Goal: Task Accomplishment & Management: Use online tool/utility

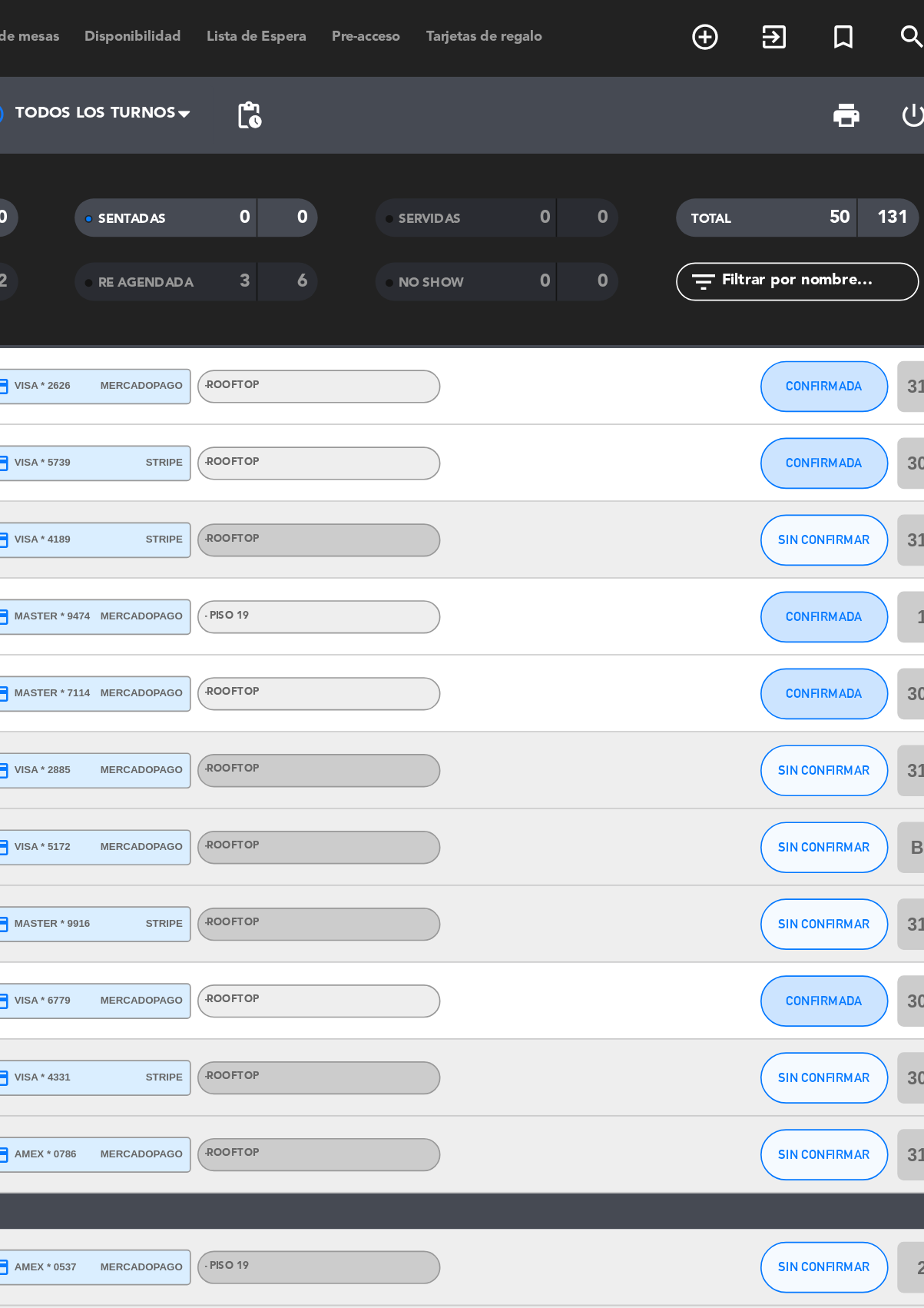
scroll to position [0, -1]
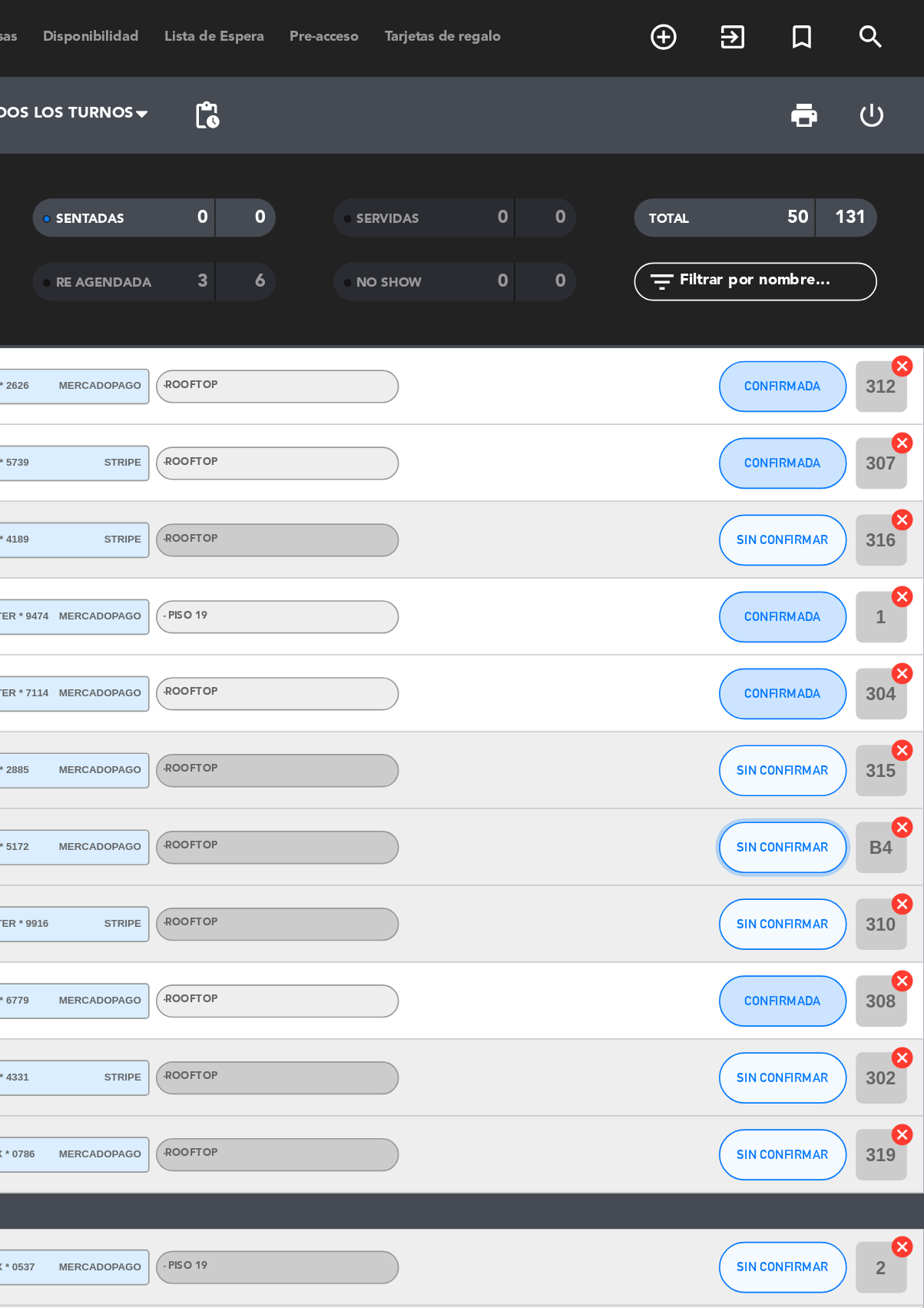
click at [841, 504] on span "SIN CONFIRMAR" at bounding box center [837, 508] width 54 height 8
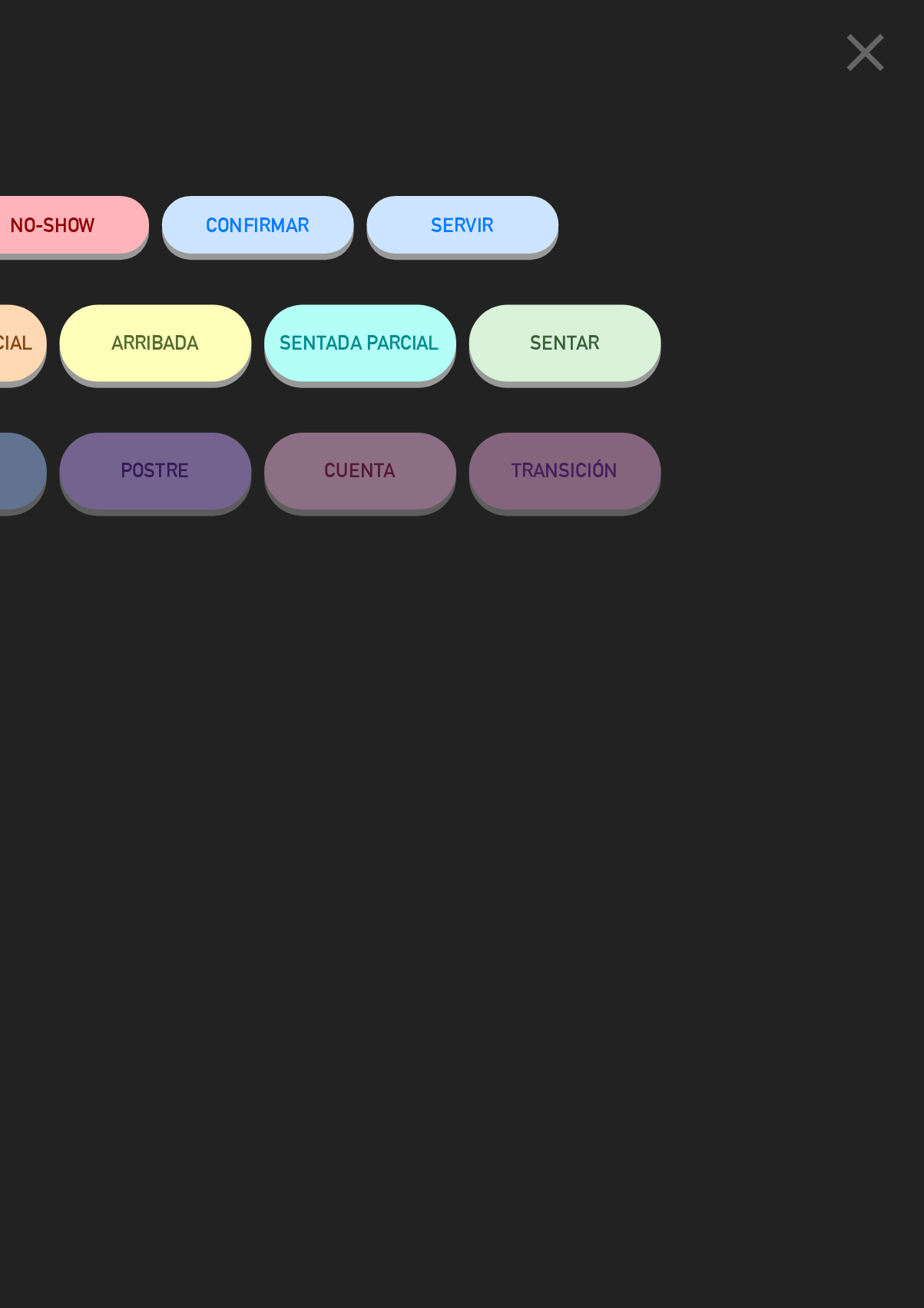
click at [646, 136] on button "SERVIR" at bounding box center [646, 134] width 115 height 35
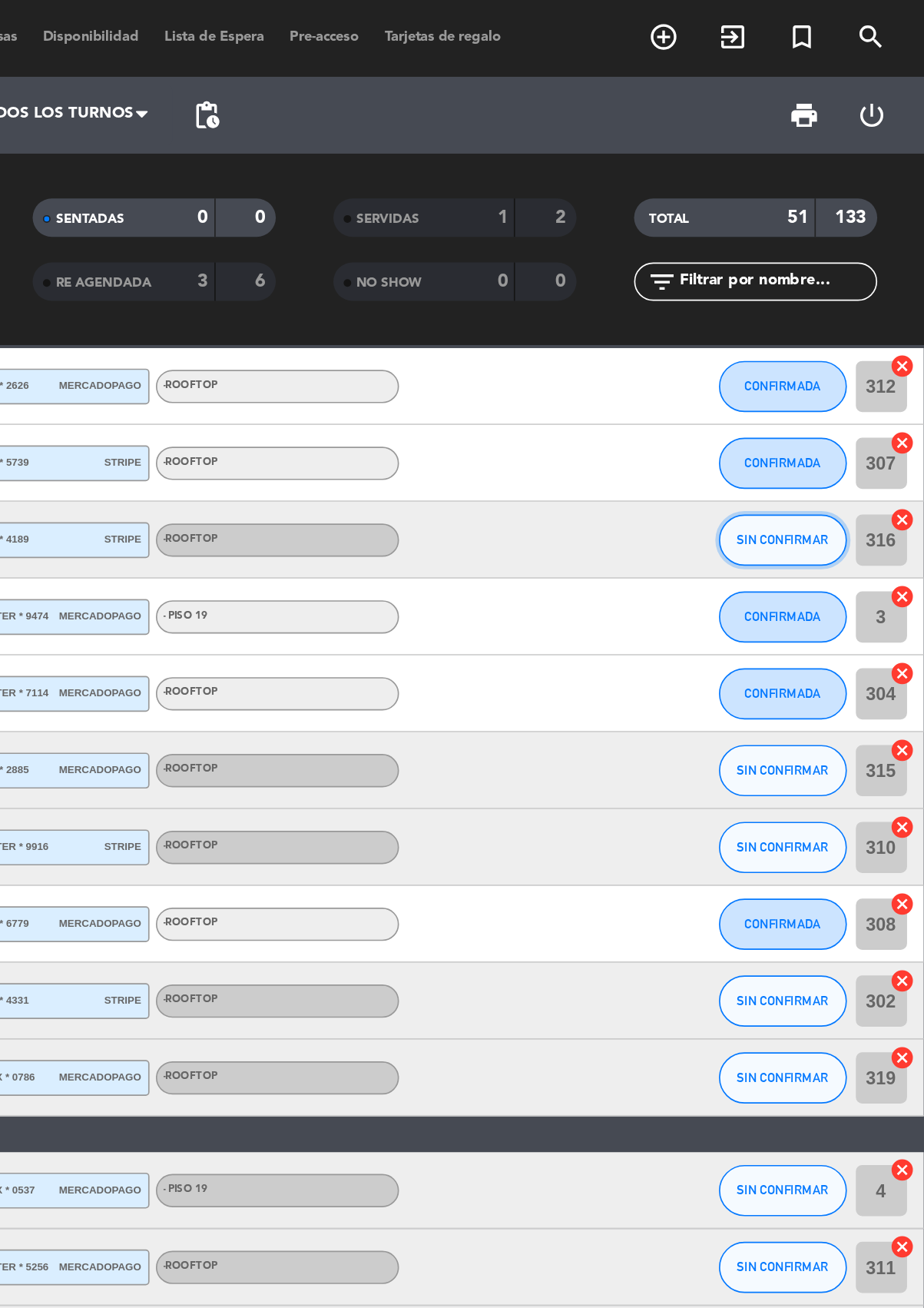
click at [834, 321] on span "SIN CONFIRMAR" at bounding box center [837, 324] width 54 height 8
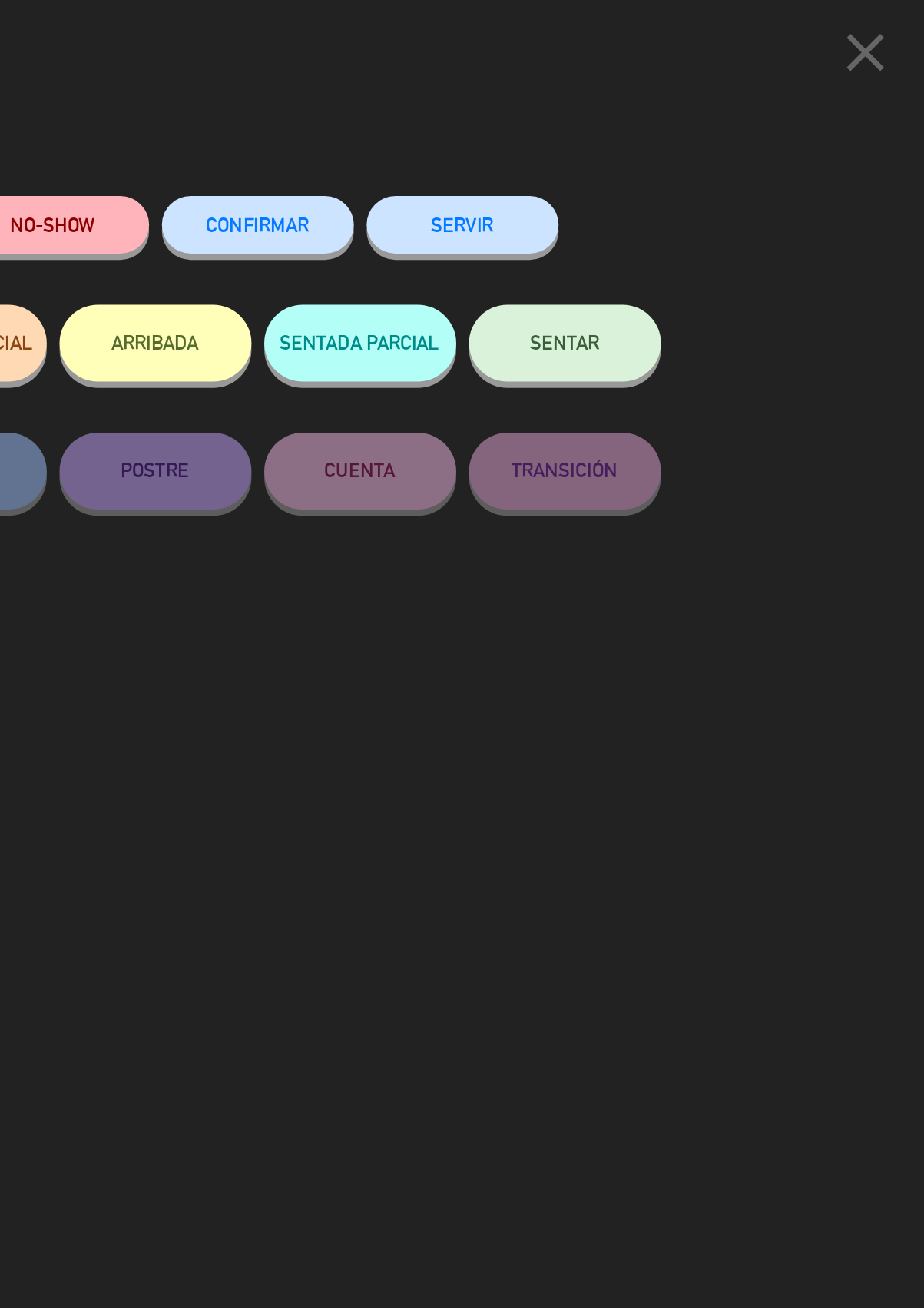
click at [660, 134] on button "SERVIR" at bounding box center [646, 134] width 115 height 35
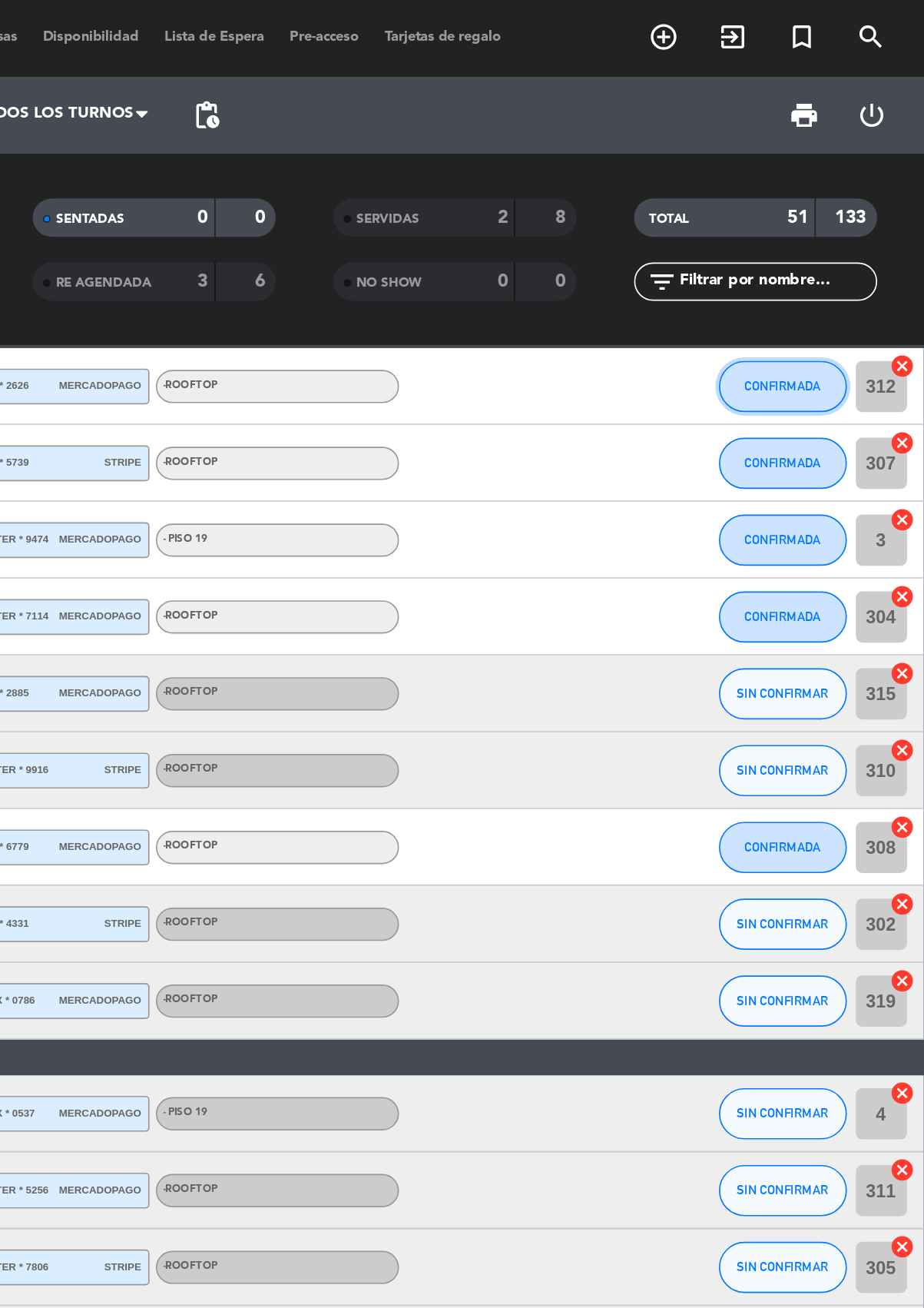
click at [839, 223] on button "CONFIRMADA" at bounding box center [838, 232] width 77 height 31
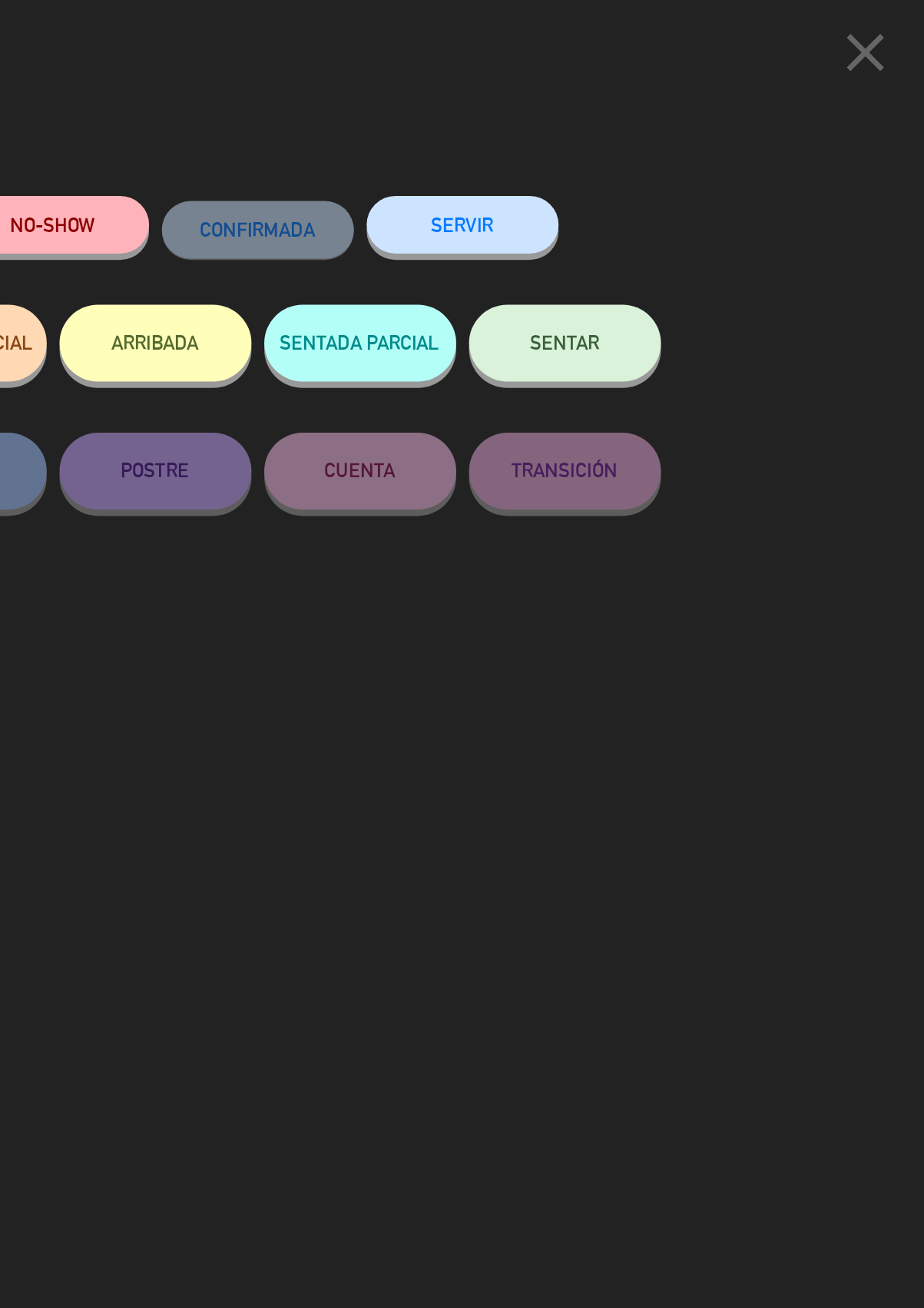
click at [653, 134] on button "SERVIR" at bounding box center [646, 134] width 115 height 35
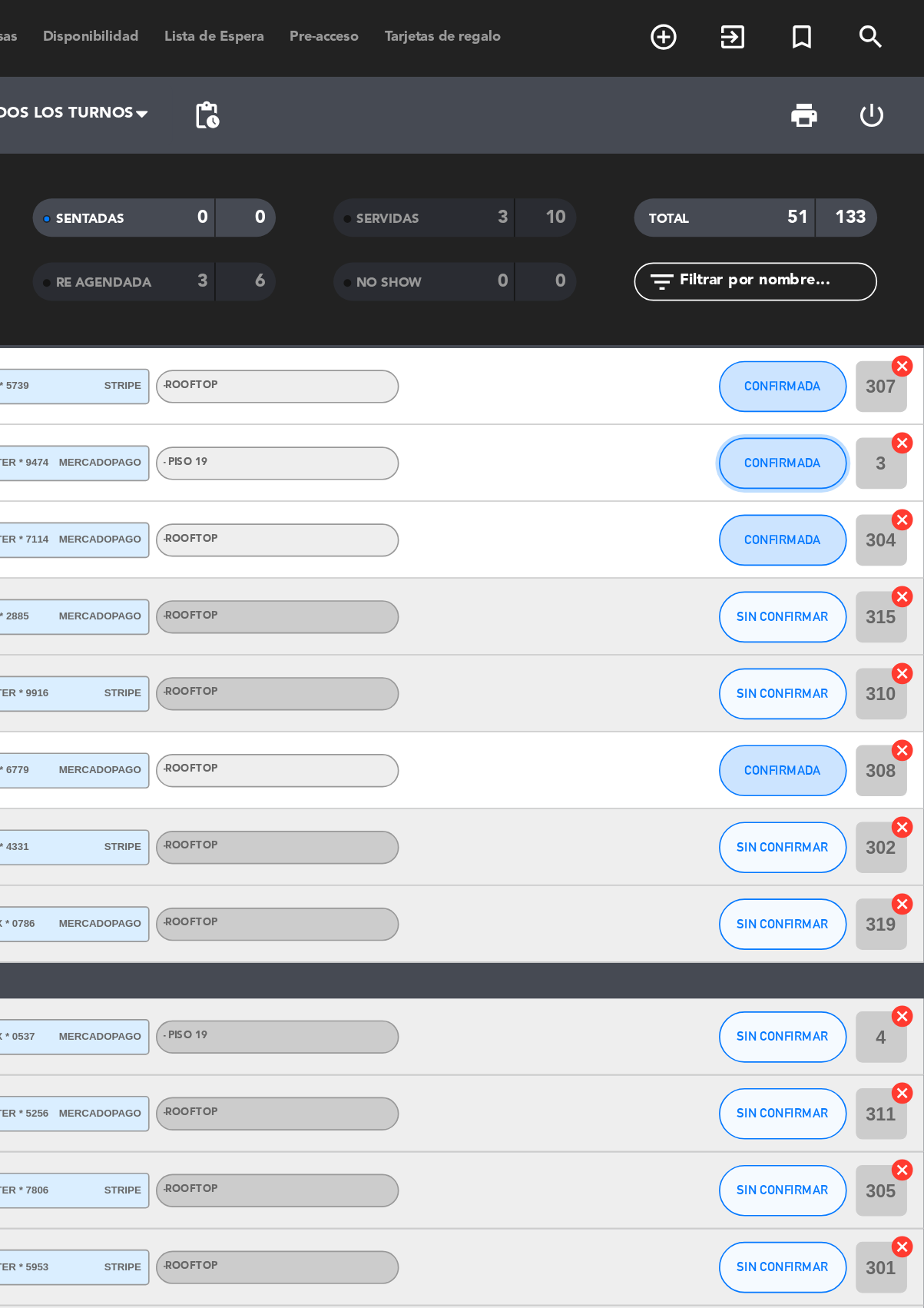
click at [830, 281] on button "CONFIRMADA" at bounding box center [838, 278] width 77 height 31
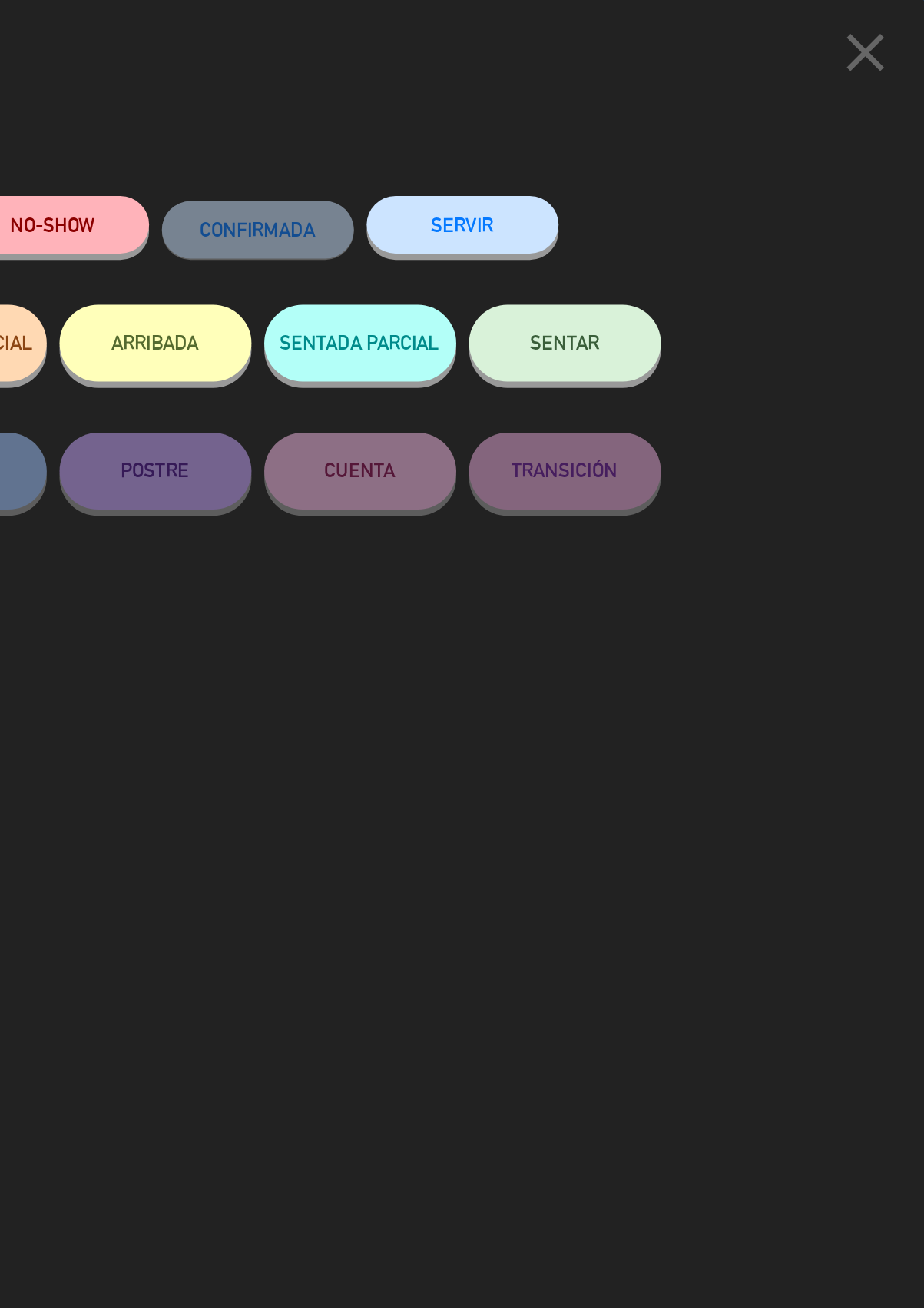
click at [660, 127] on button "SERVIR" at bounding box center [646, 134] width 115 height 35
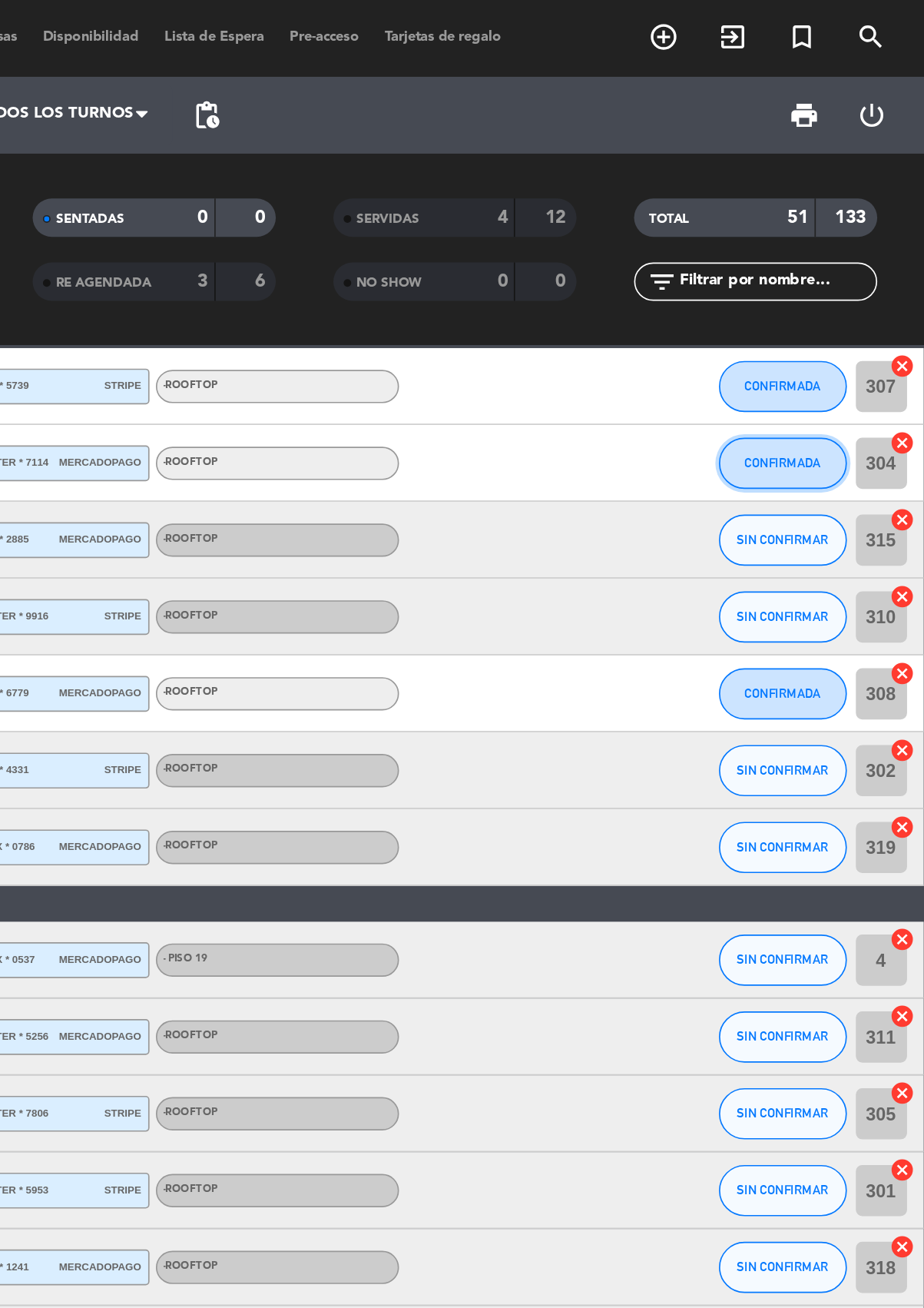
click at [829, 263] on button "CONFIRMADA" at bounding box center [838, 278] width 77 height 31
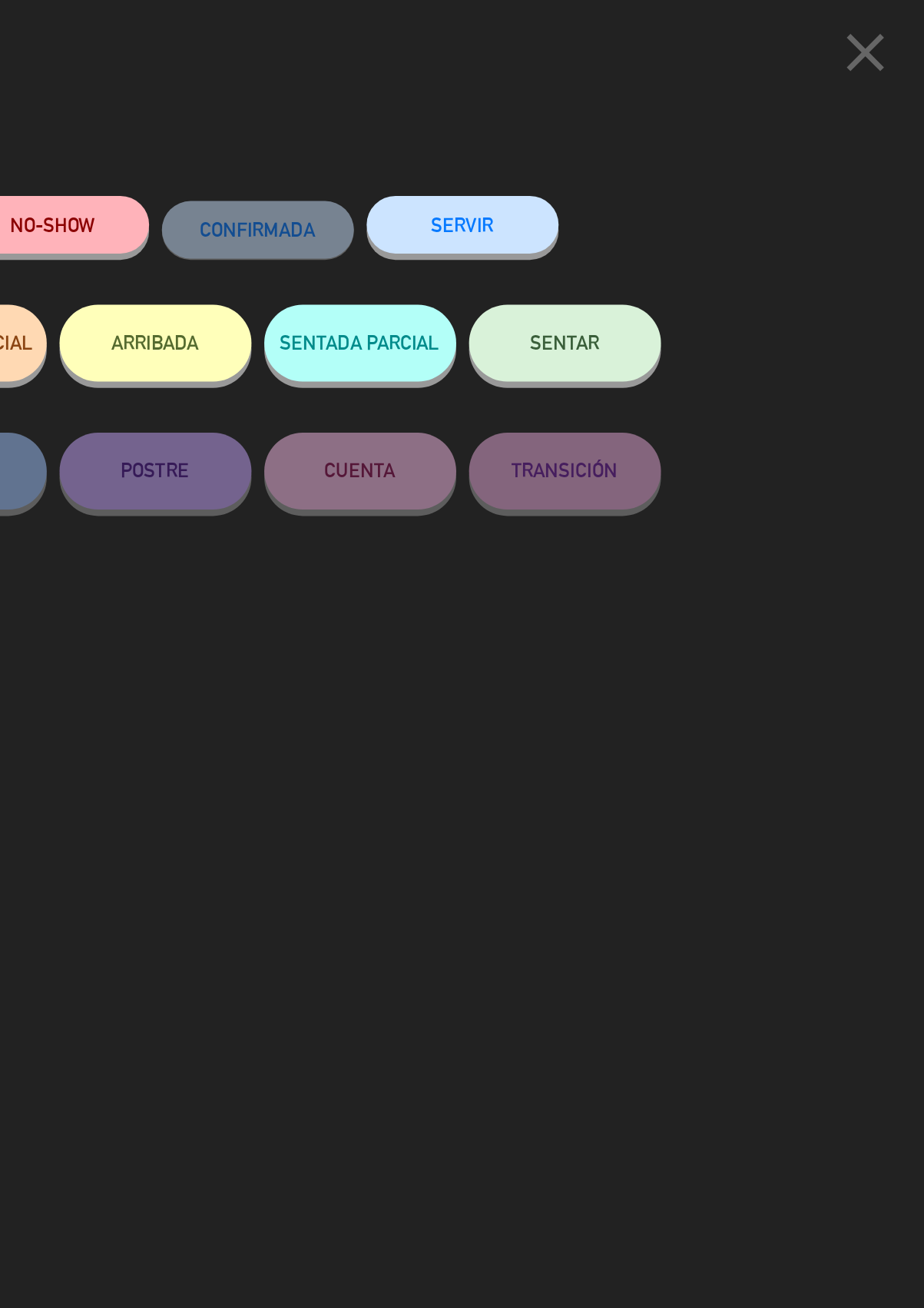
click at [656, 128] on button "SERVIR" at bounding box center [646, 134] width 115 height 35
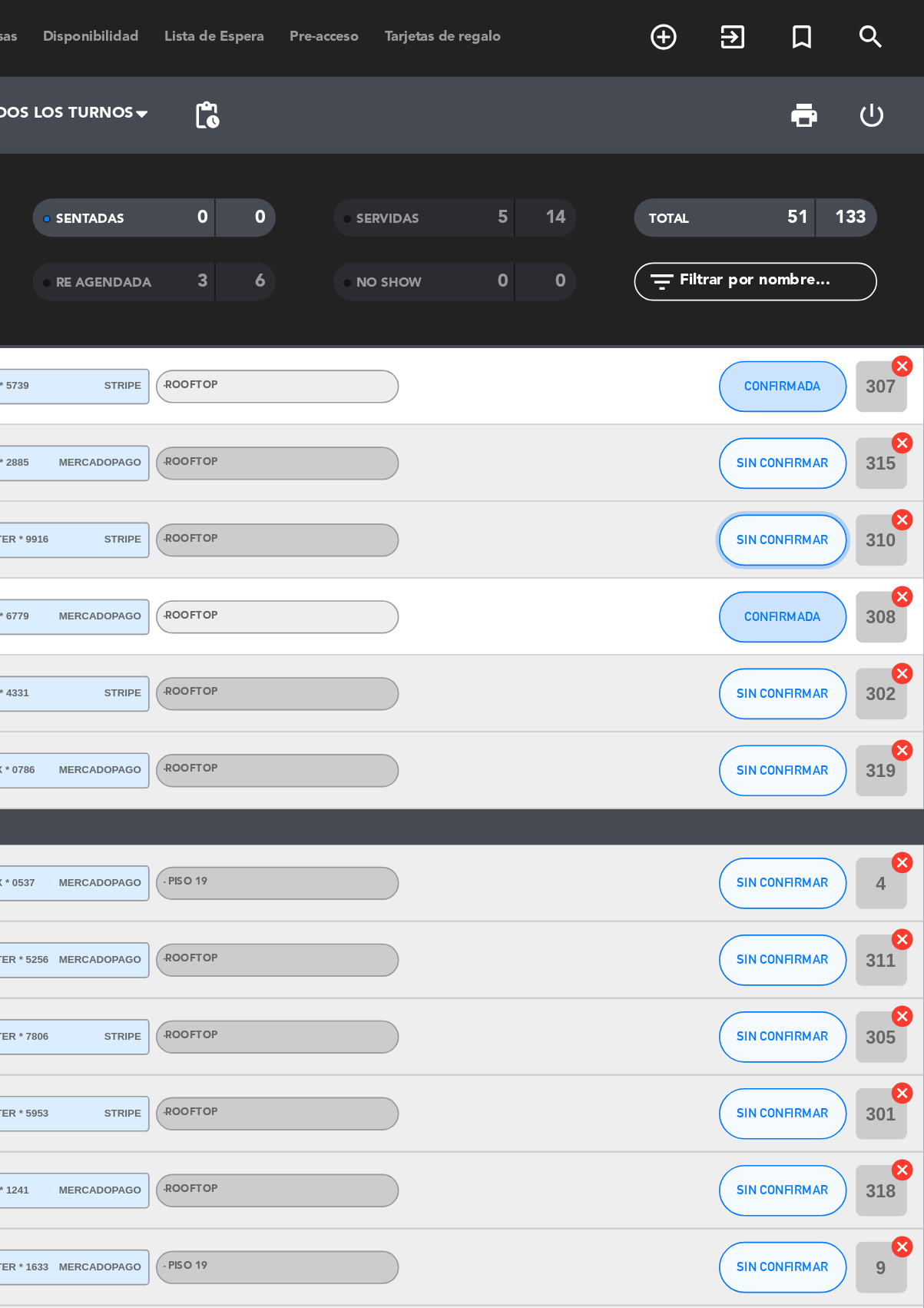
click at [832, 322] on span "SIN CONFIRMAR" at bounding box center [837, 324] width 54 height 8
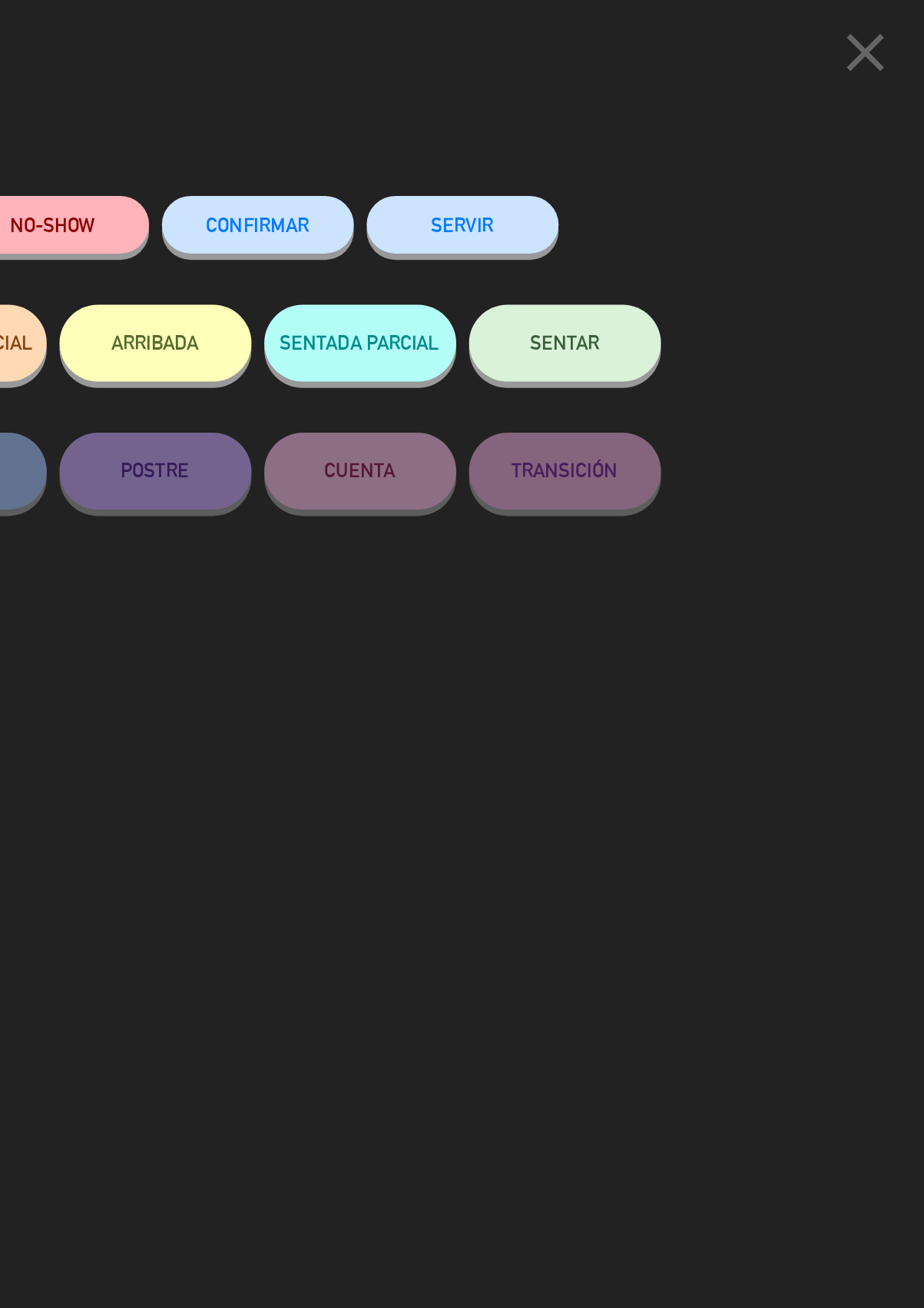
click at [653, 132] on button "SERVIR" at bounding box center [646, 134] width 115 height 35
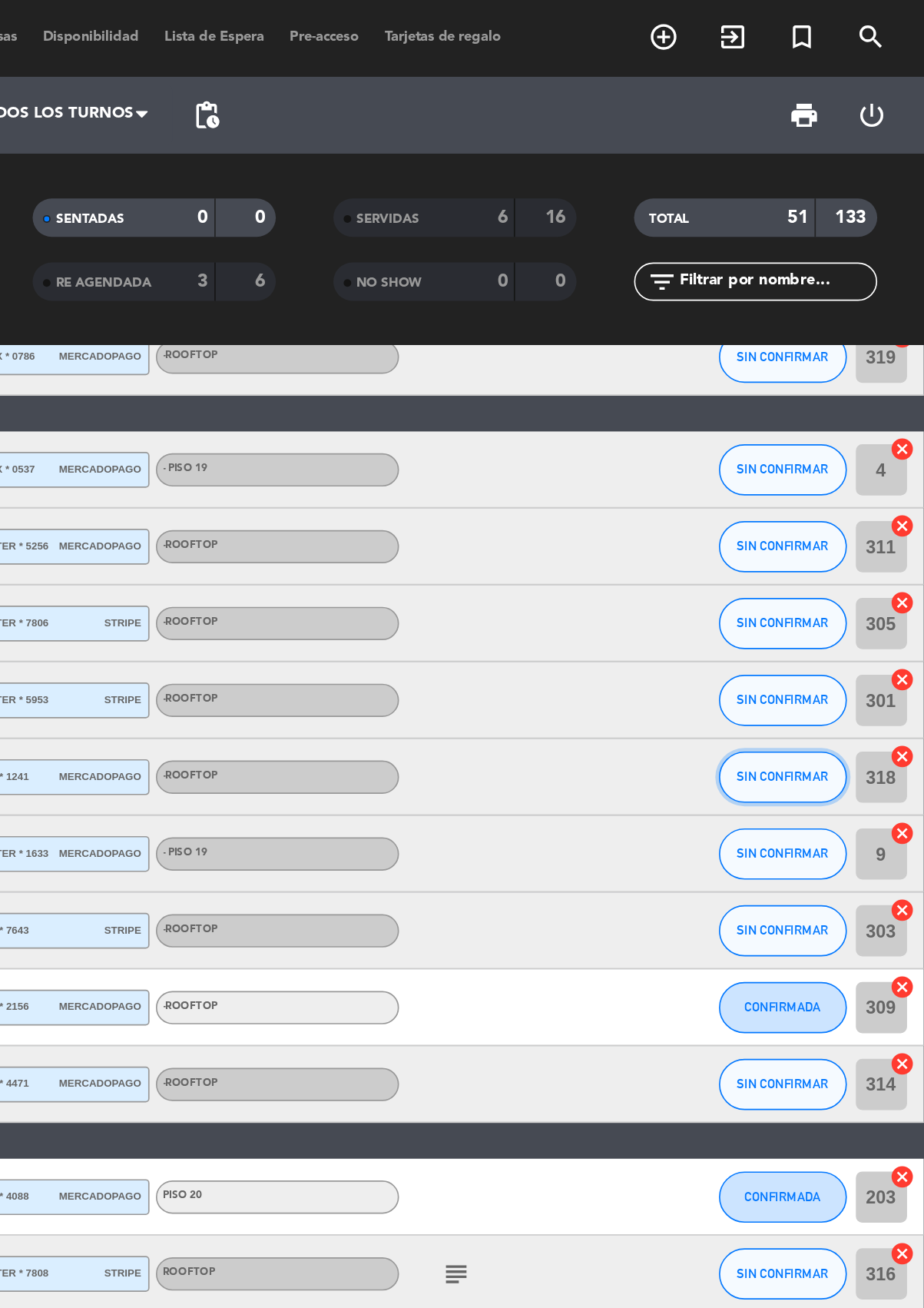
click at [834, 461] on span "SIN CONFIRMAR" at bounding box center [837, 465] width 54 height 8
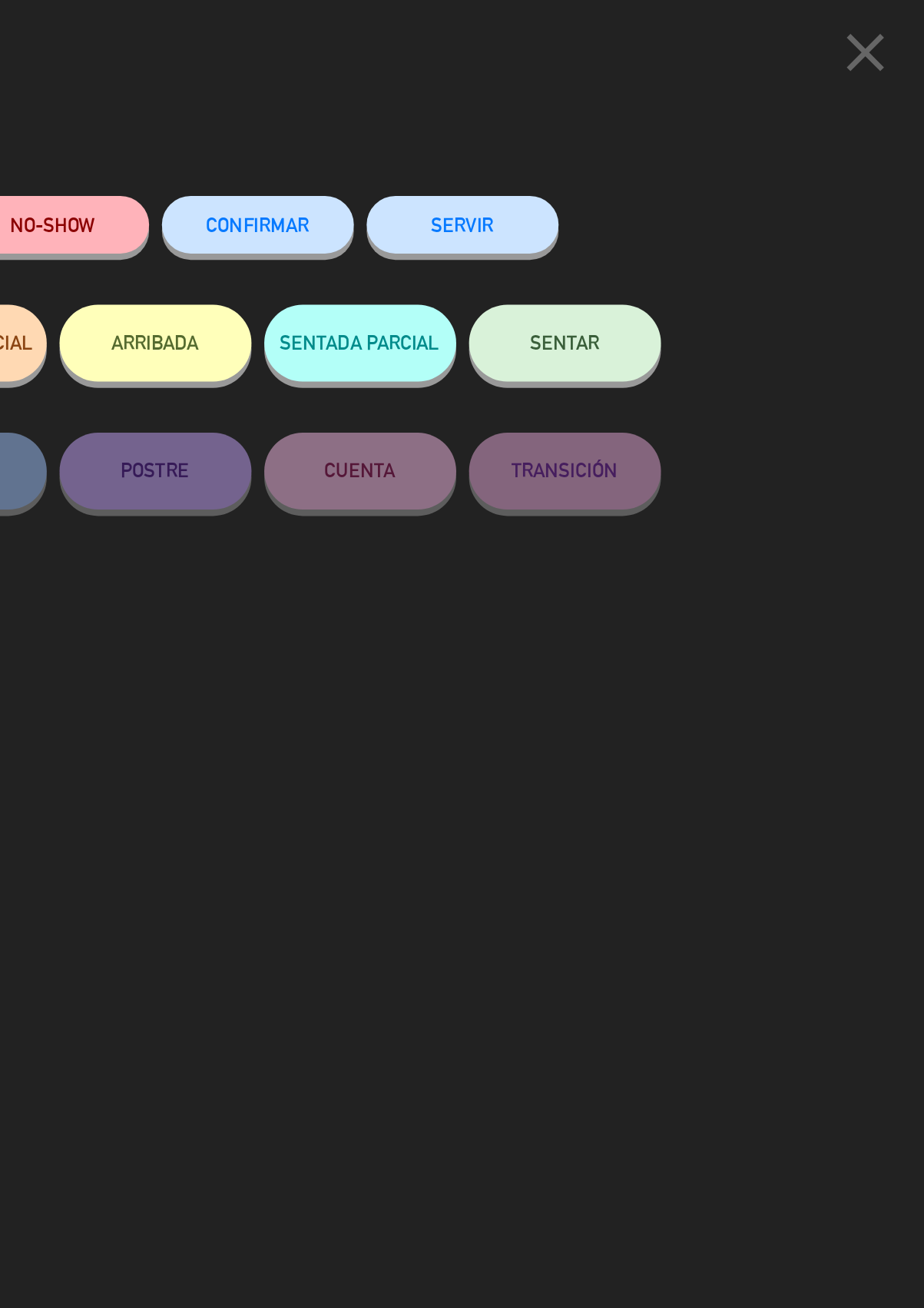
click at [655, 132] on button "SERVIR" at bounding box center [646, 134] width 115 height 35
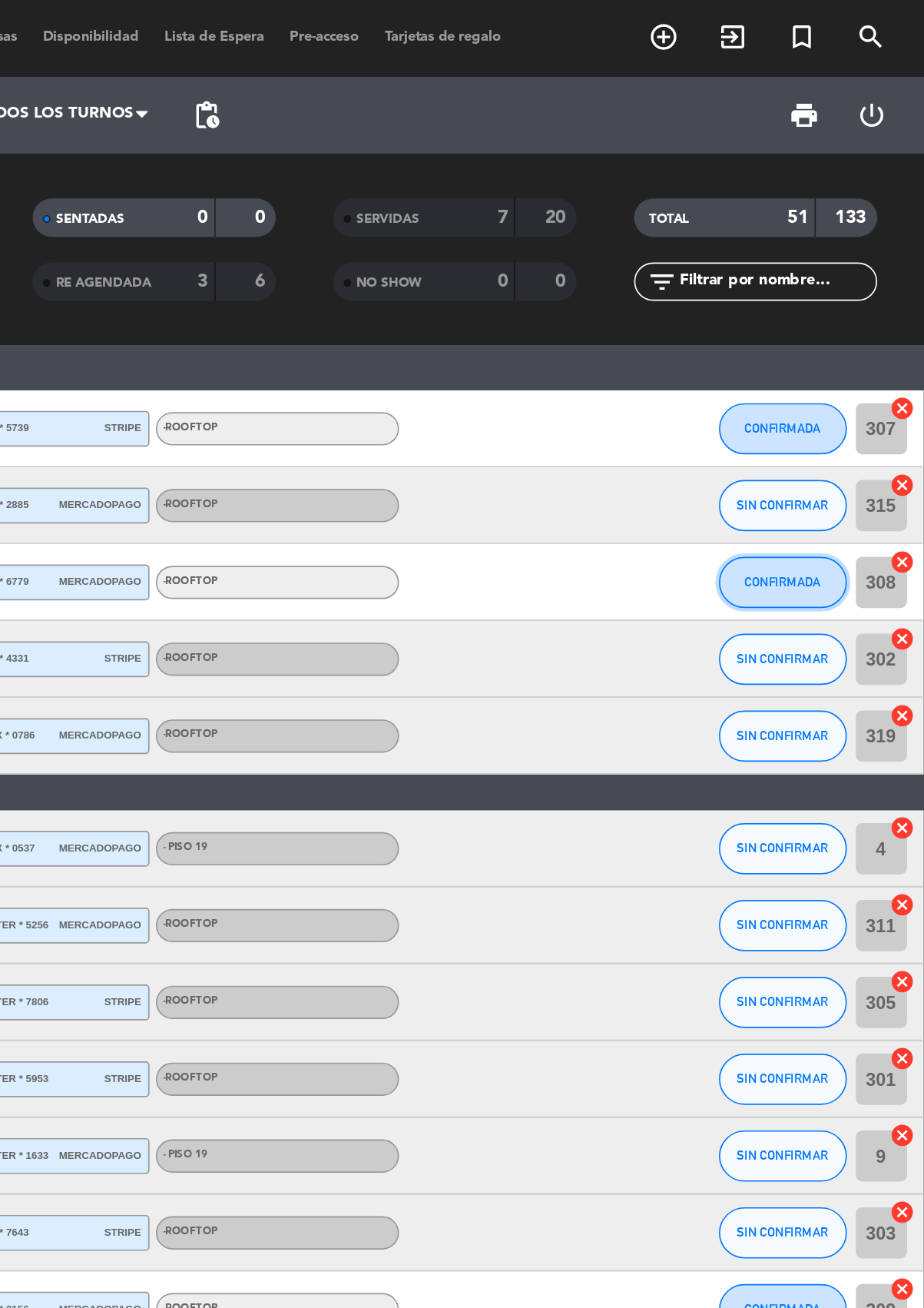
click at [830, 355] on button "CONFIRMADA" at bounding box center [838, 350] width 77 height 31
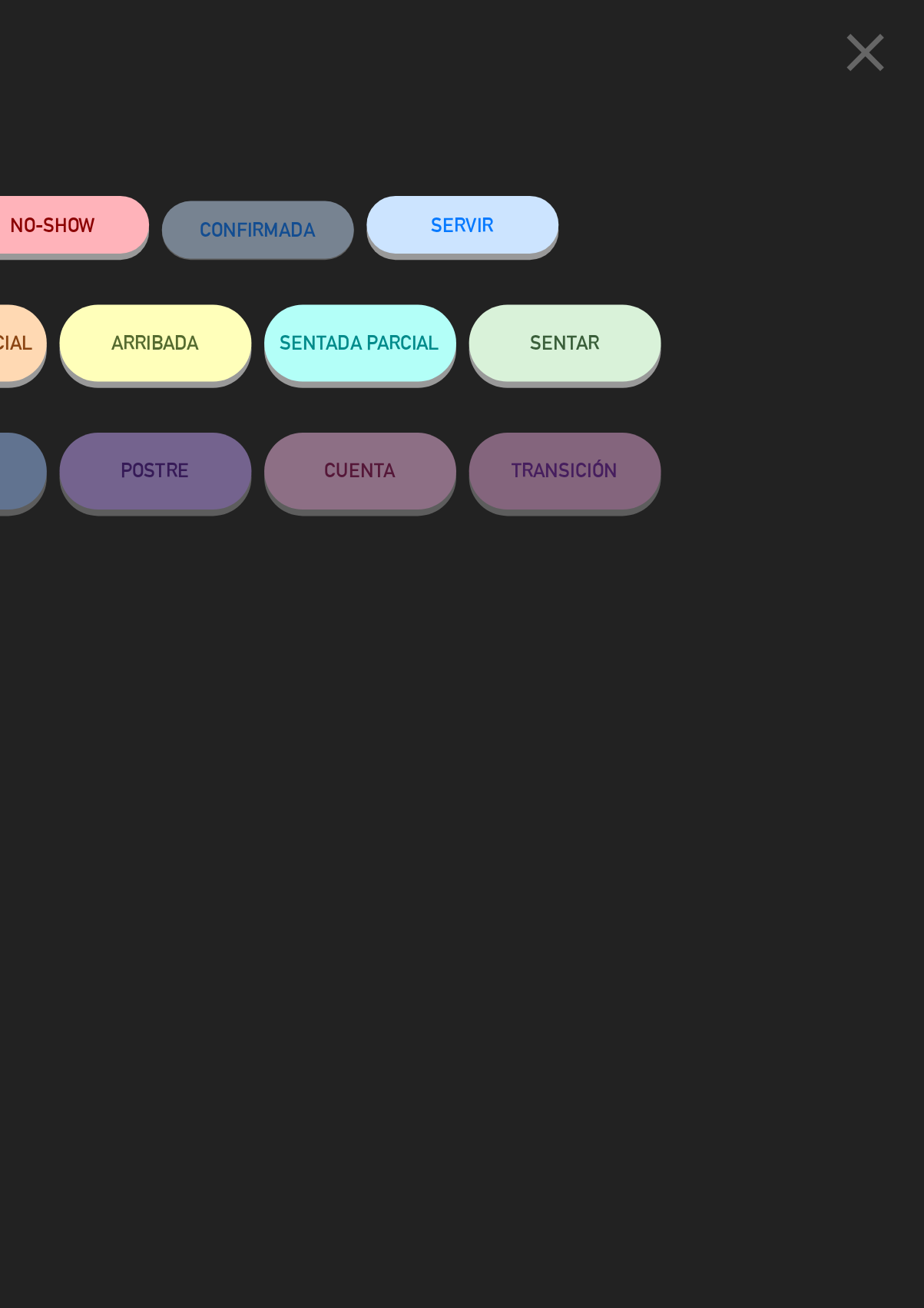
click at [639, 127] on button "SERVIR" at bounding box center [646, 134] width 115 height 35
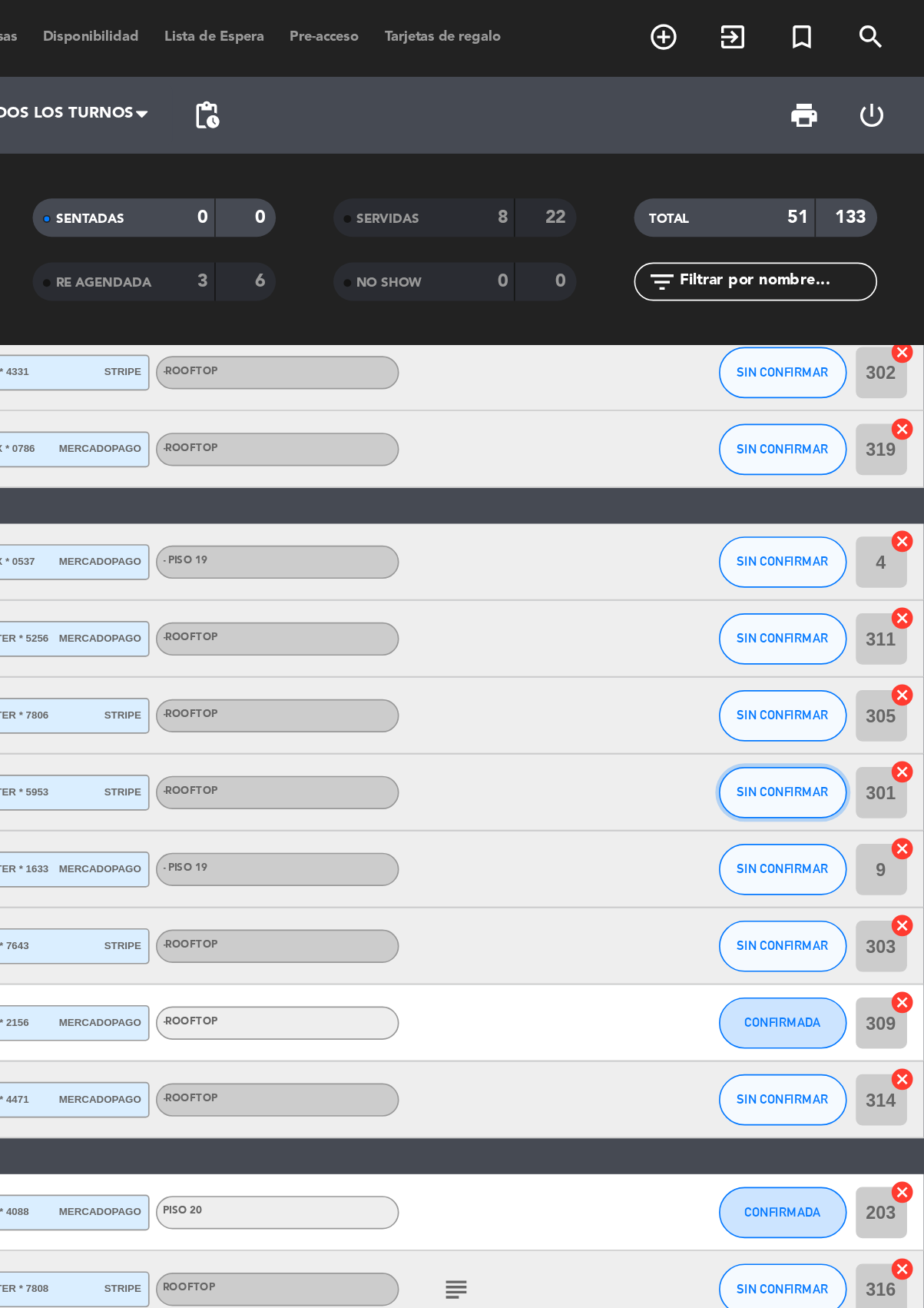
click at [823, 473] on span "SIN CONFIRMAR" at bounding box center [837, 475] width 54 height 8
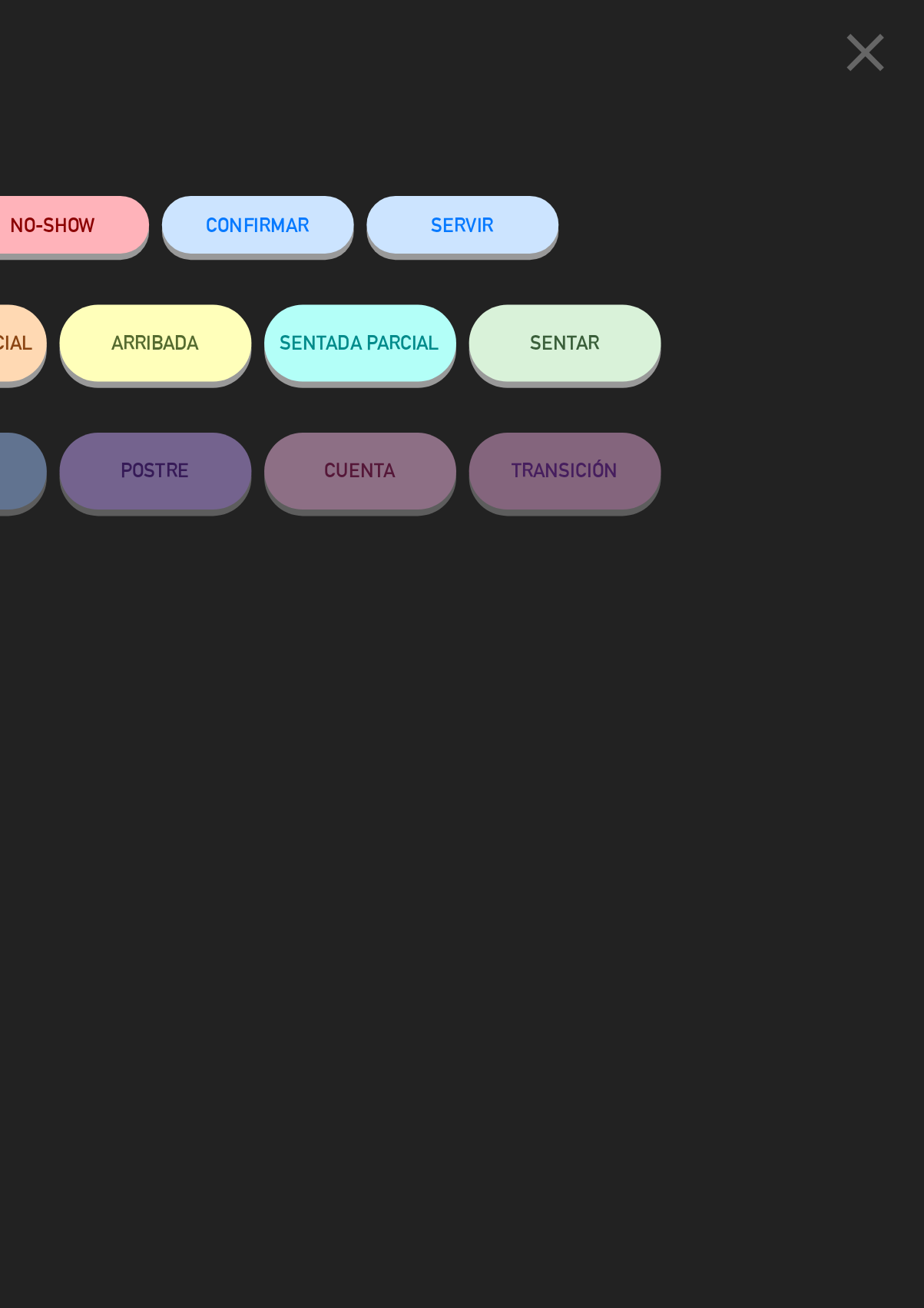
click at [644, 136] on button "SERVIR" at bounding box center [646, 134] width 115 height 35
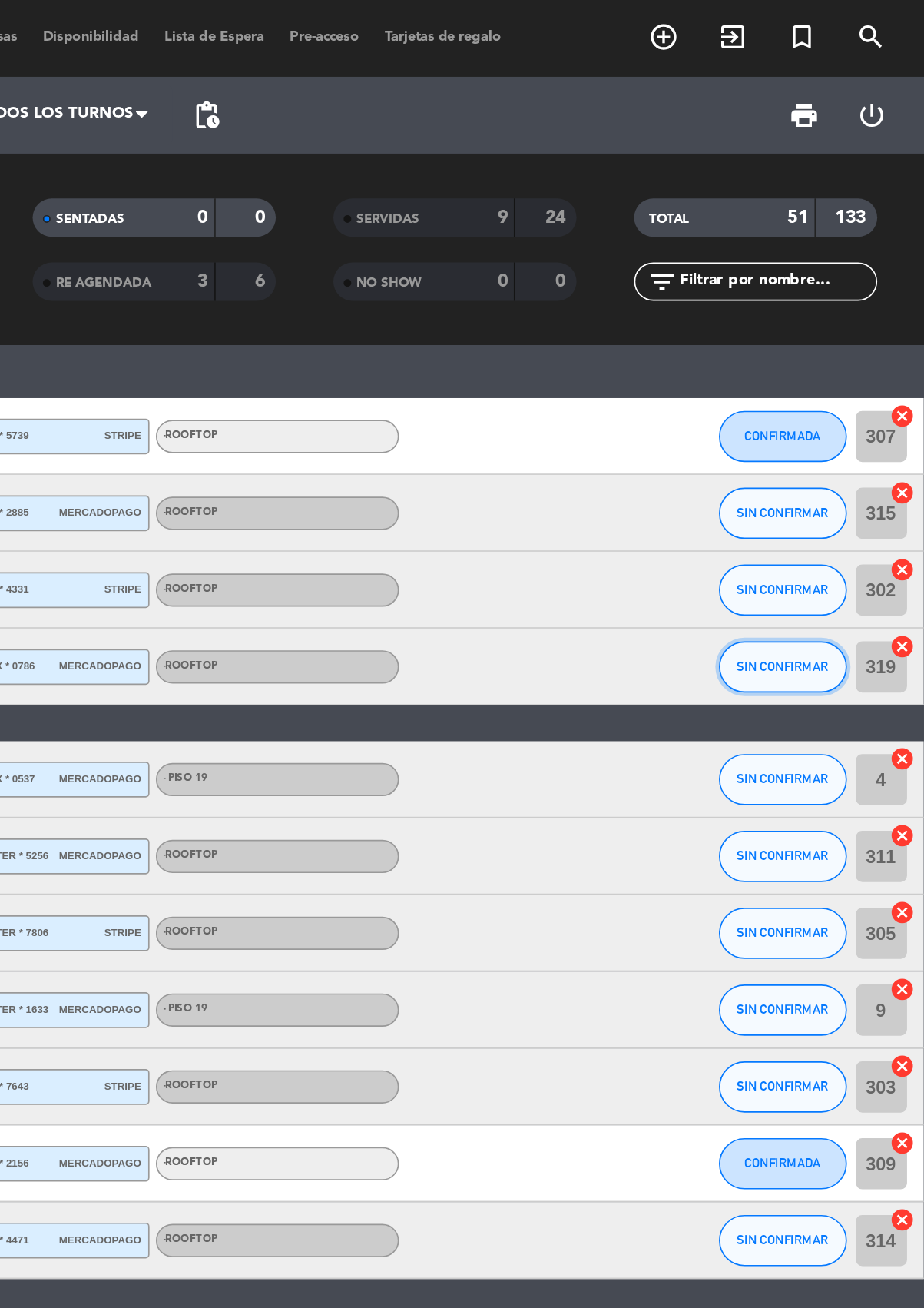
click at [839, 410] on button "SIN CONFIRMAR" at bounding box center [838, 401] width 77 height 31
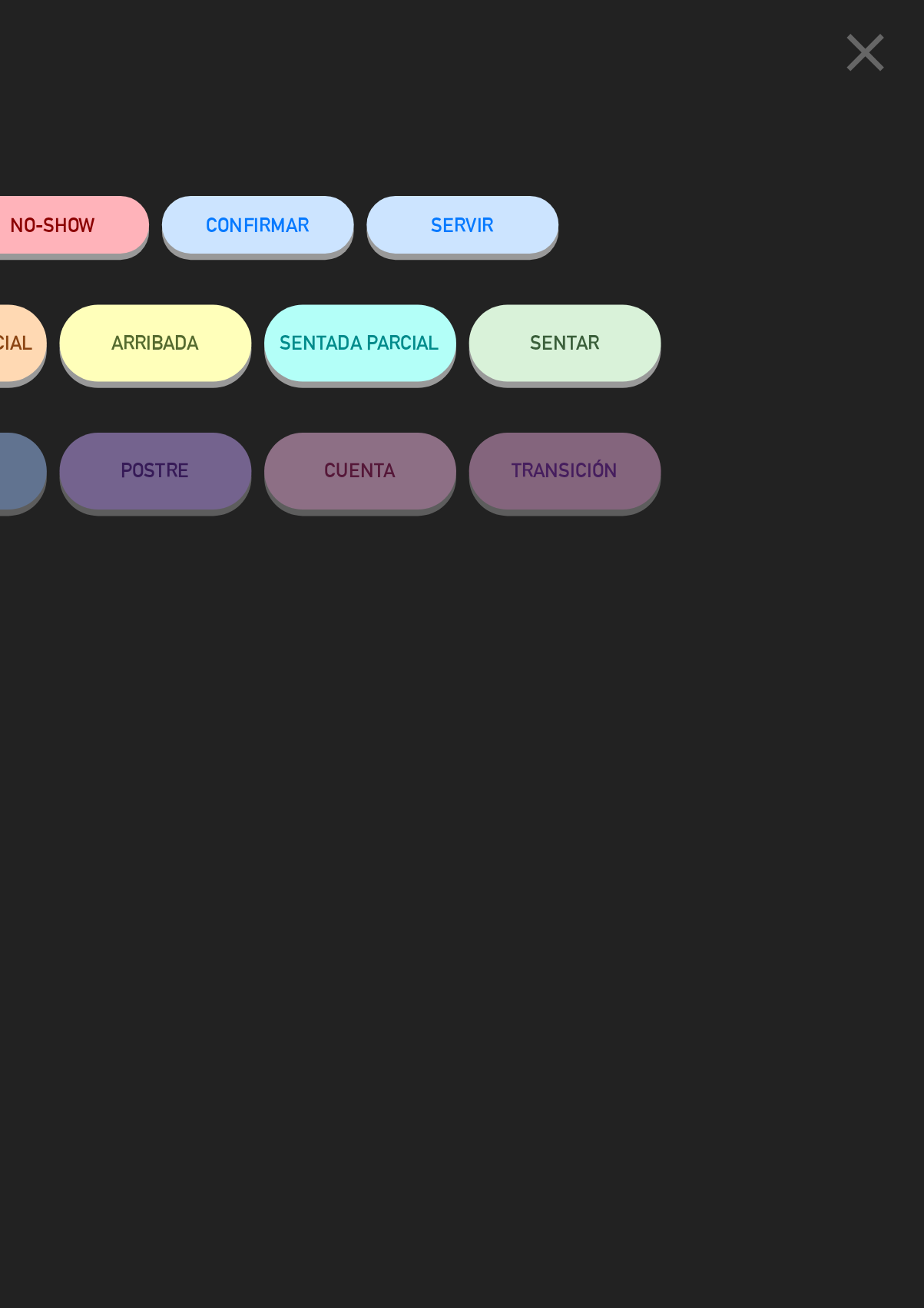
click at [654, 134] on button "SERVIR" at bounding box center [646, 134] width 115 height 35
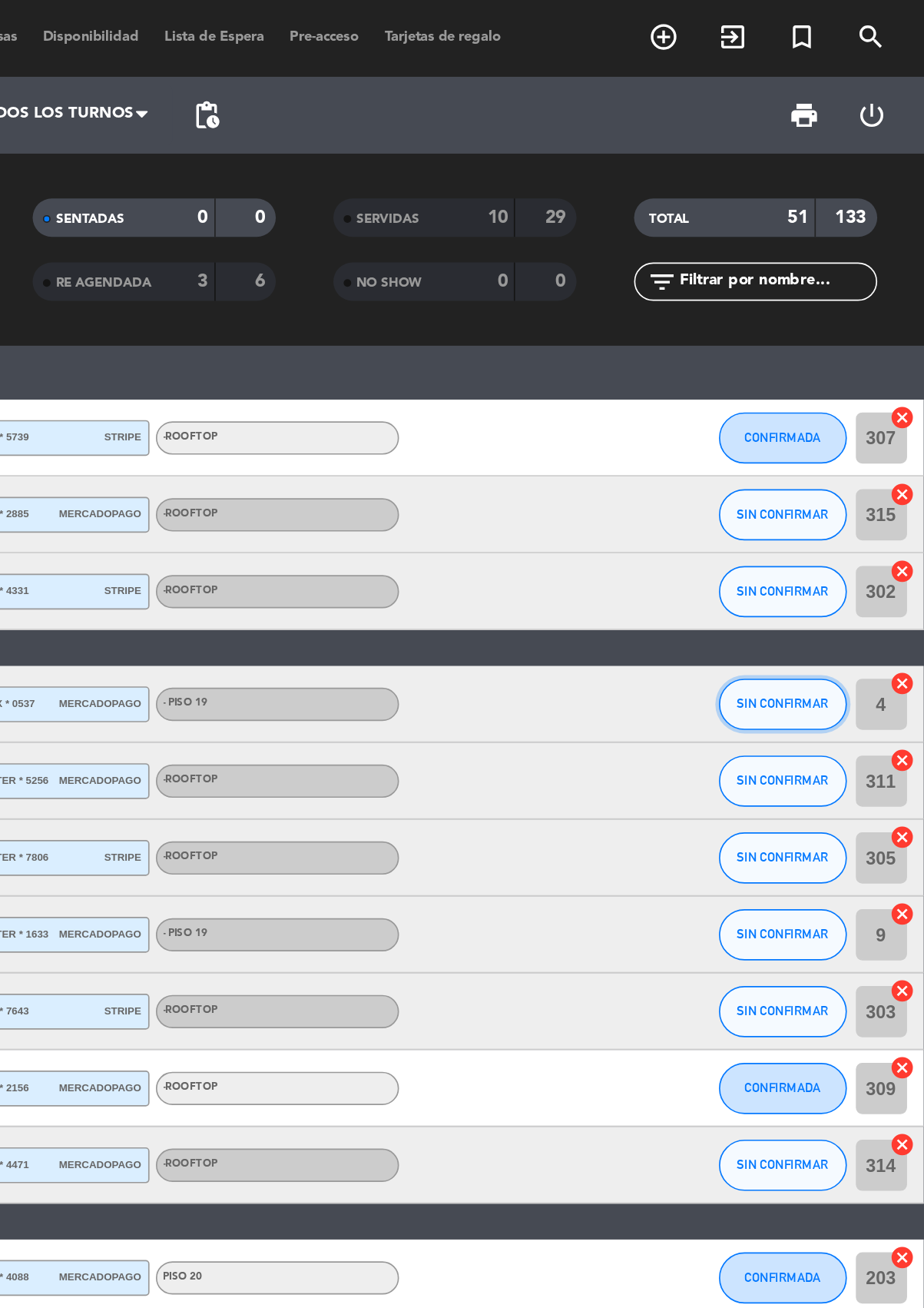
click at [829, 418] on span "SIN CONFIRMAR" at bounding box center [837, 422] width 54 height 8
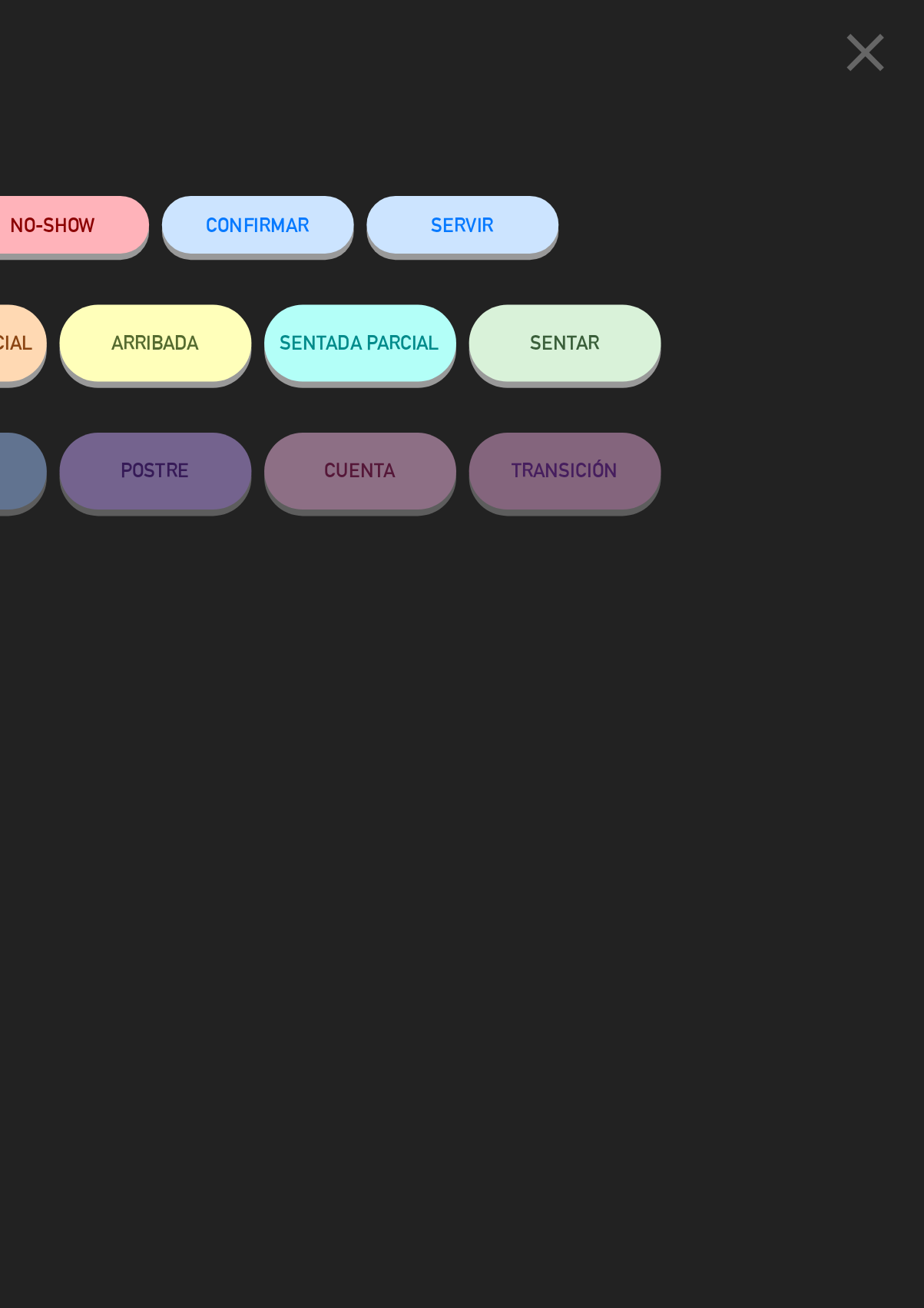
click at [659, 136] on button "SERVIR" at bounding box center [646, 134] width 115 height 35
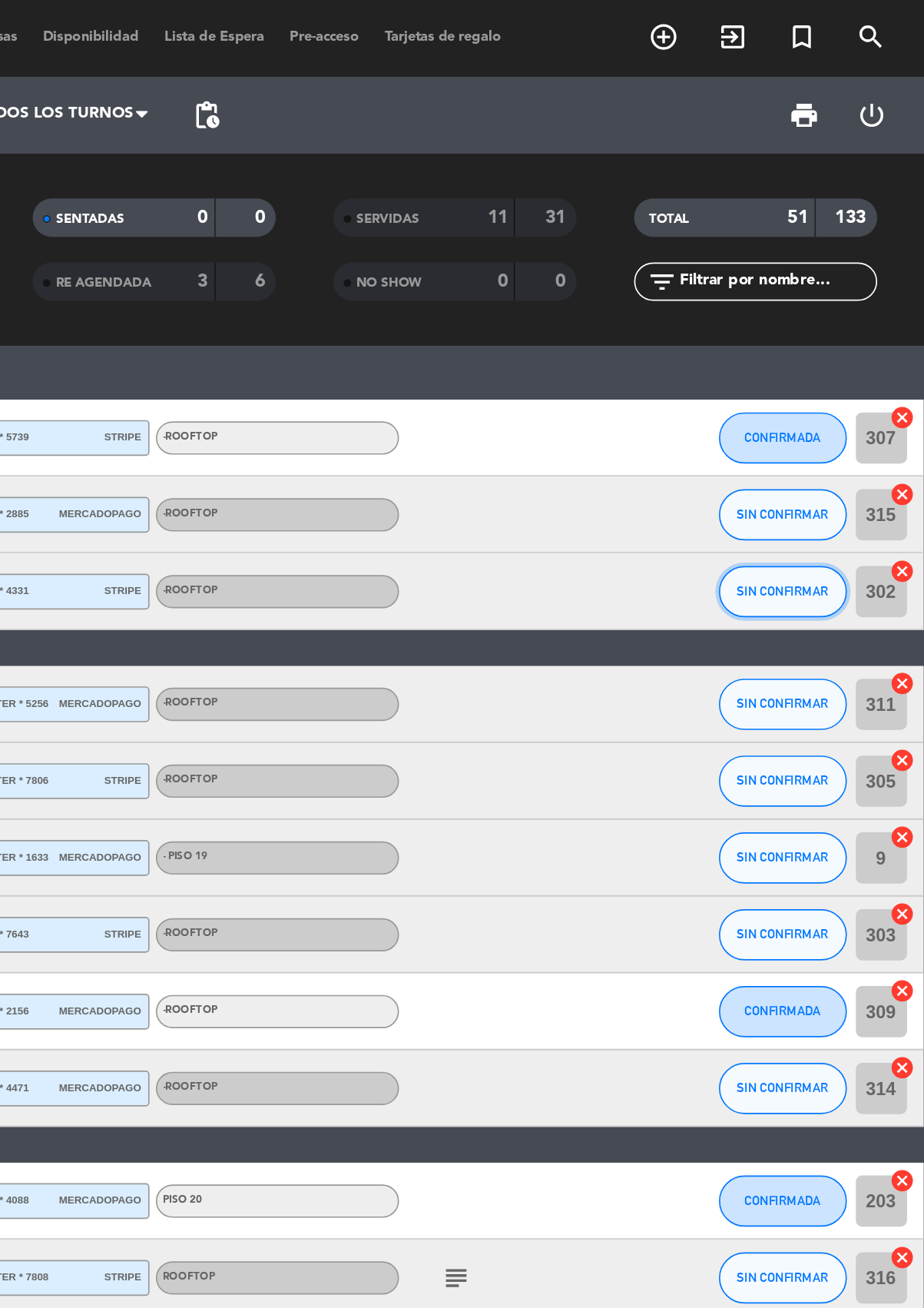
click at [823, 364] on button "SIN CONFIRMAR" at bounding box center [838, 355] width 77 height 31
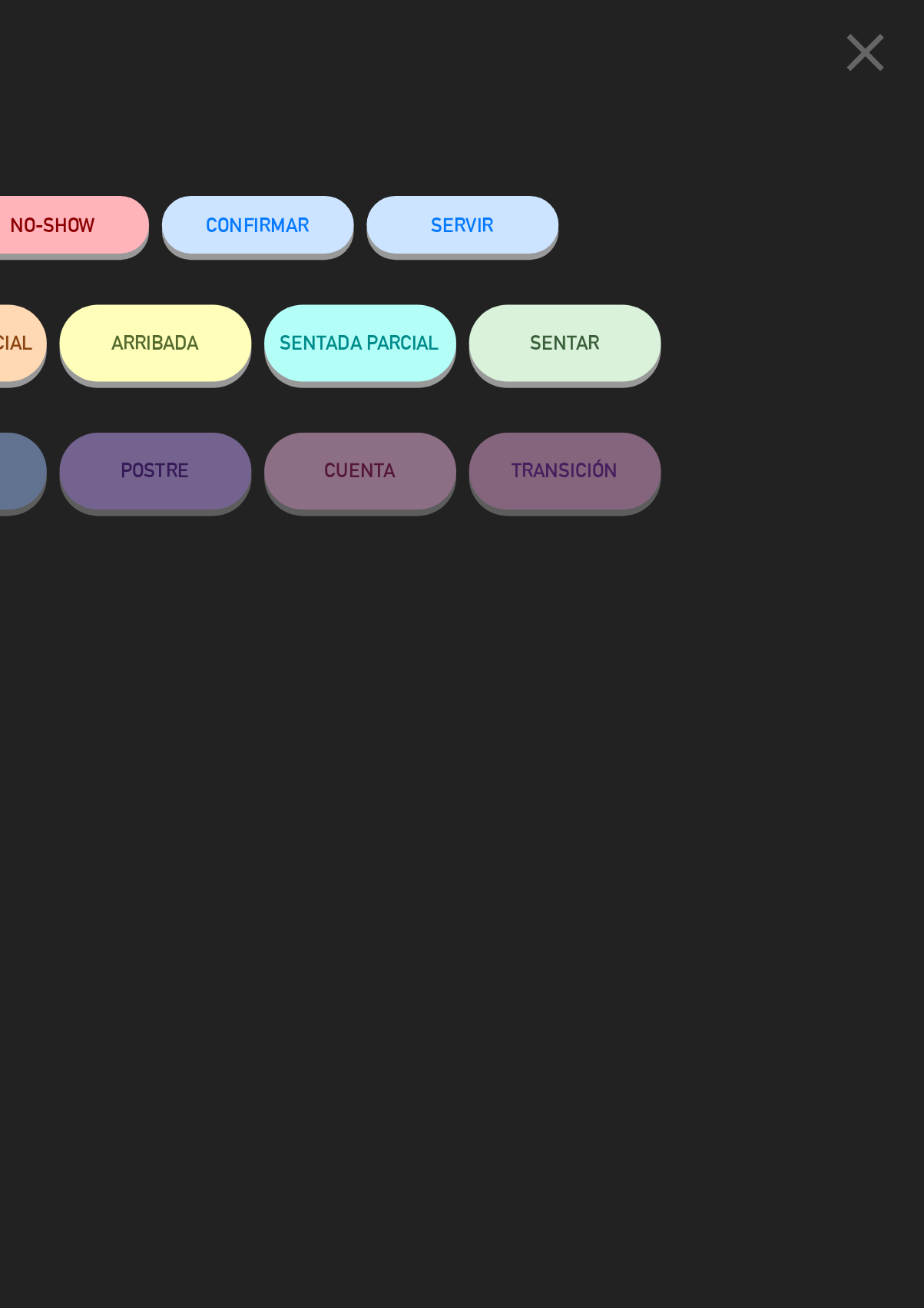
click at [683, 117] on div "SERVIR" at bounding box center [646, 150] width 115 height 66
click at [653, 130] on button "SERVIR" at bounding box center [646, 134] width 115 height 35
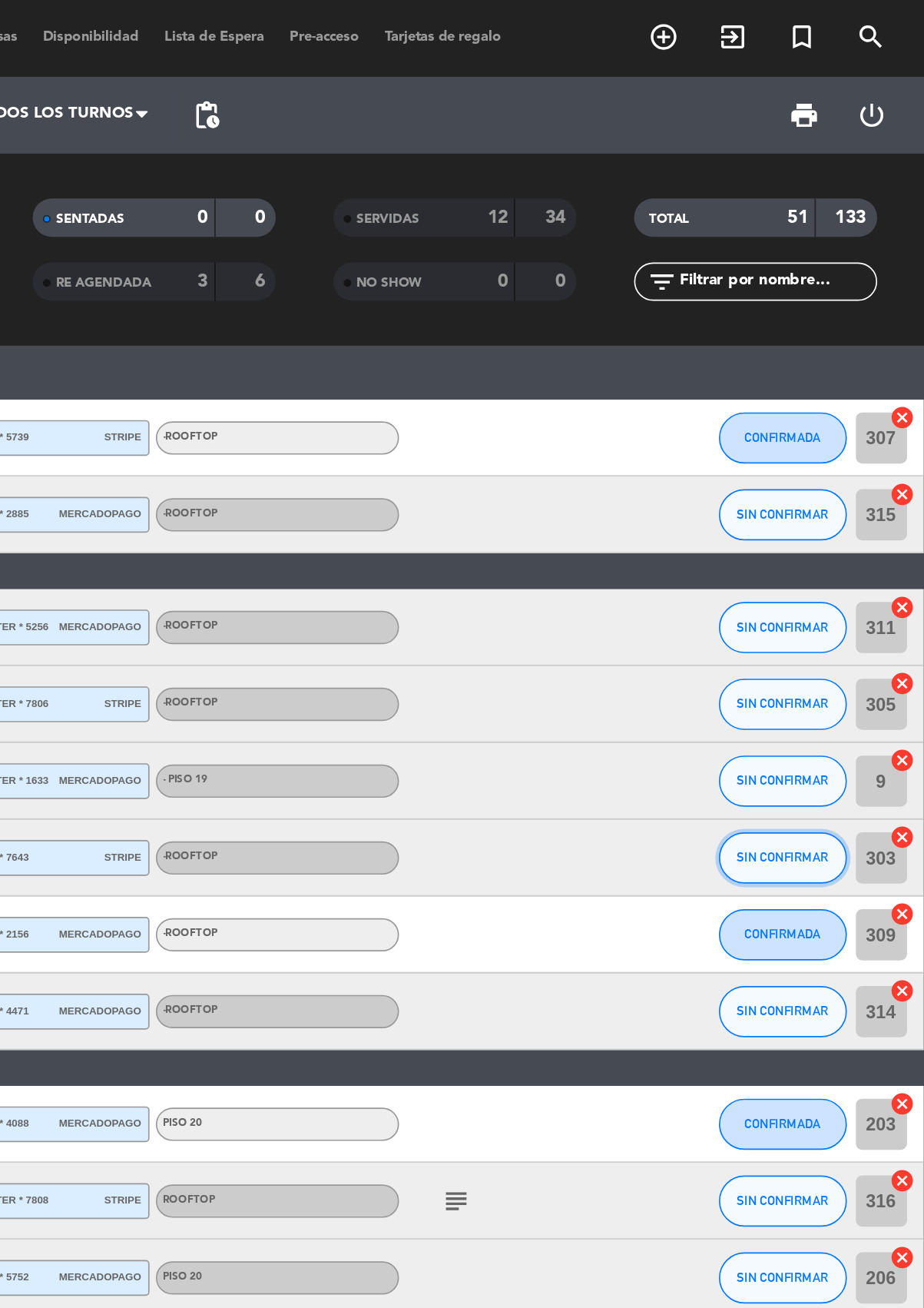
click at [833, 512] on span "SIN CONFIRMAR" at bounding box center [837, 514] width 54 height 8
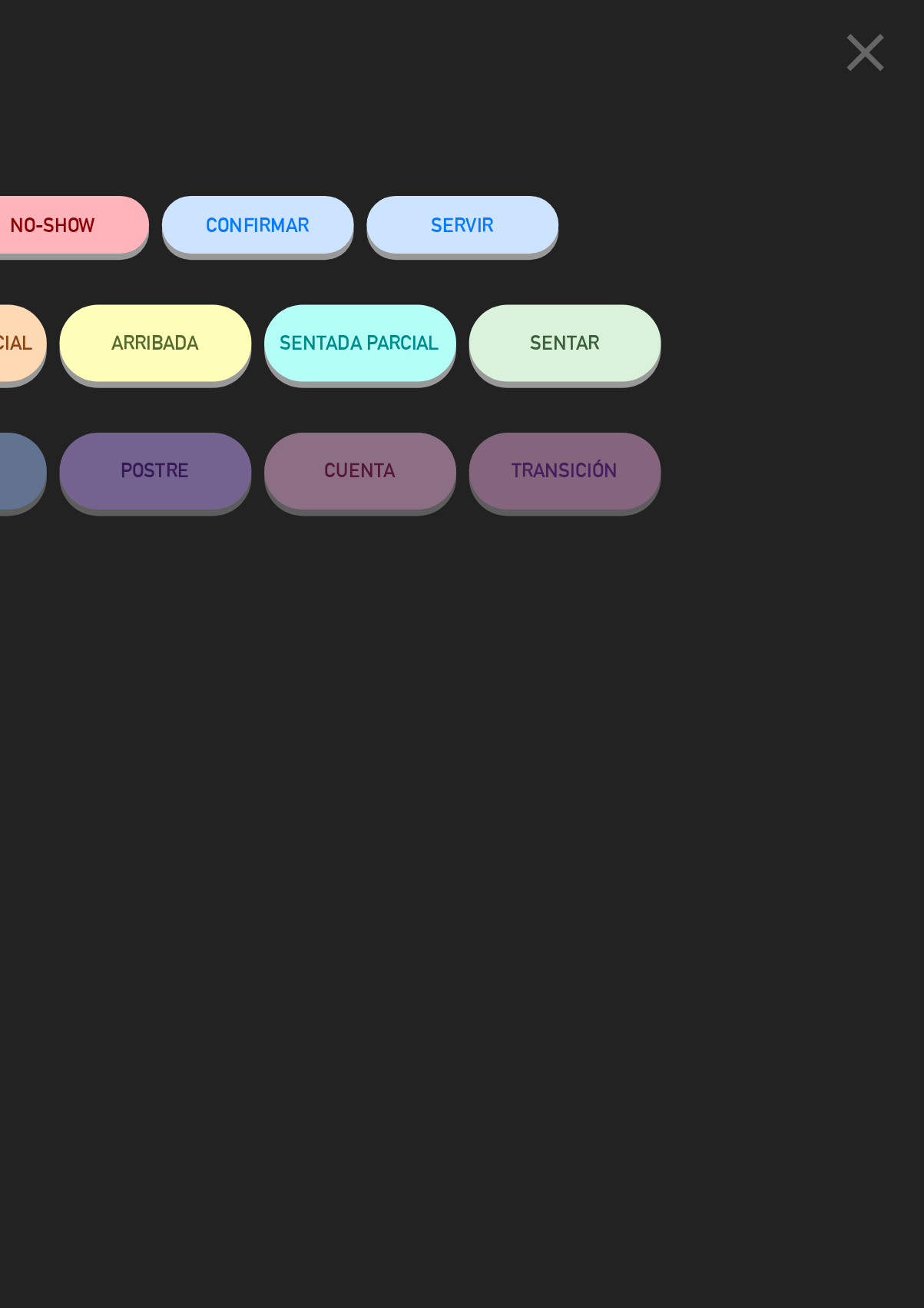
click at [618, 139] on button "SERVIR" at bounding box center [646, 134] width 115 height 35
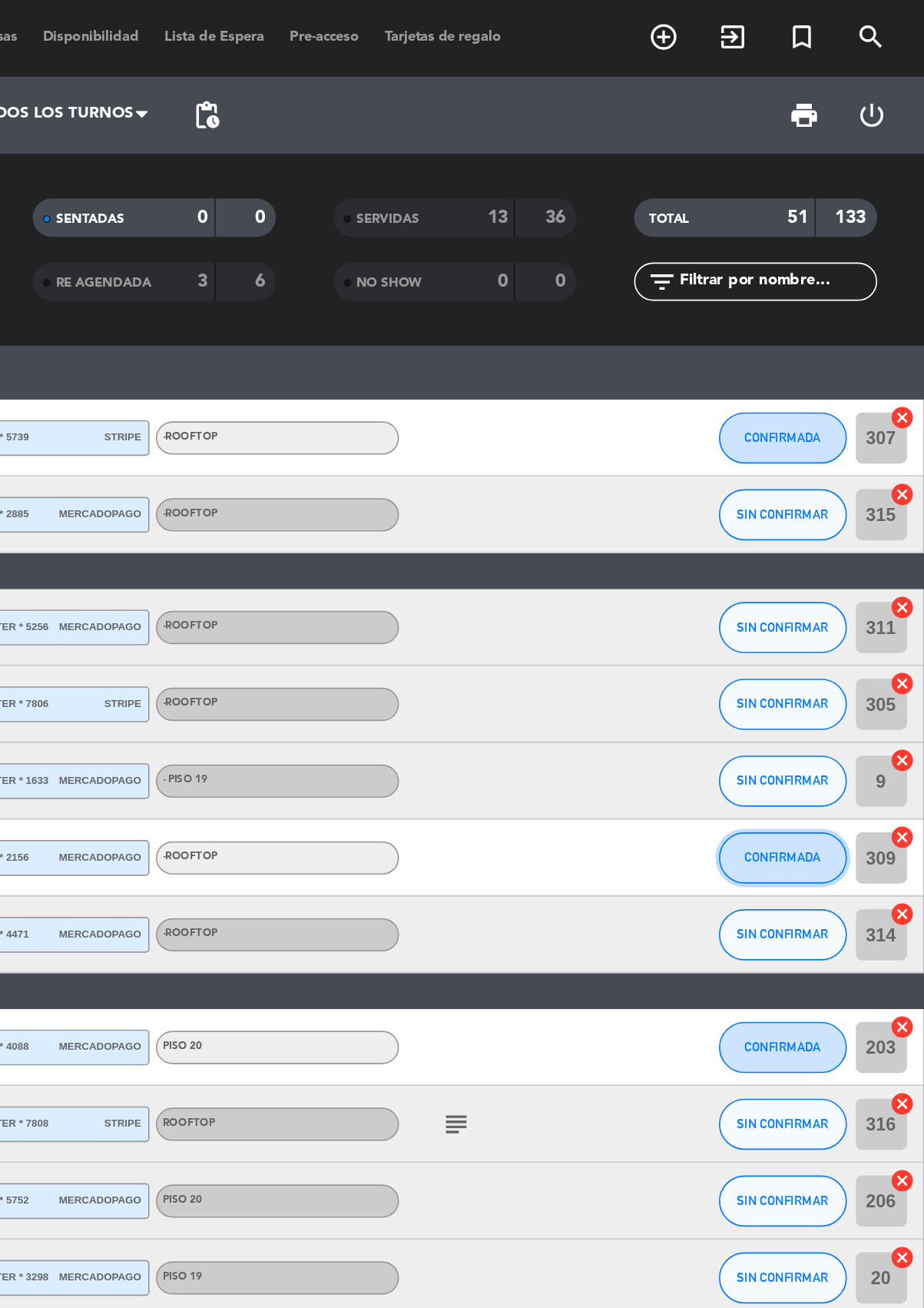
click at [825, 511] on span "CONFIRMADA" at bounding box center [838, 514] width 45 height 8
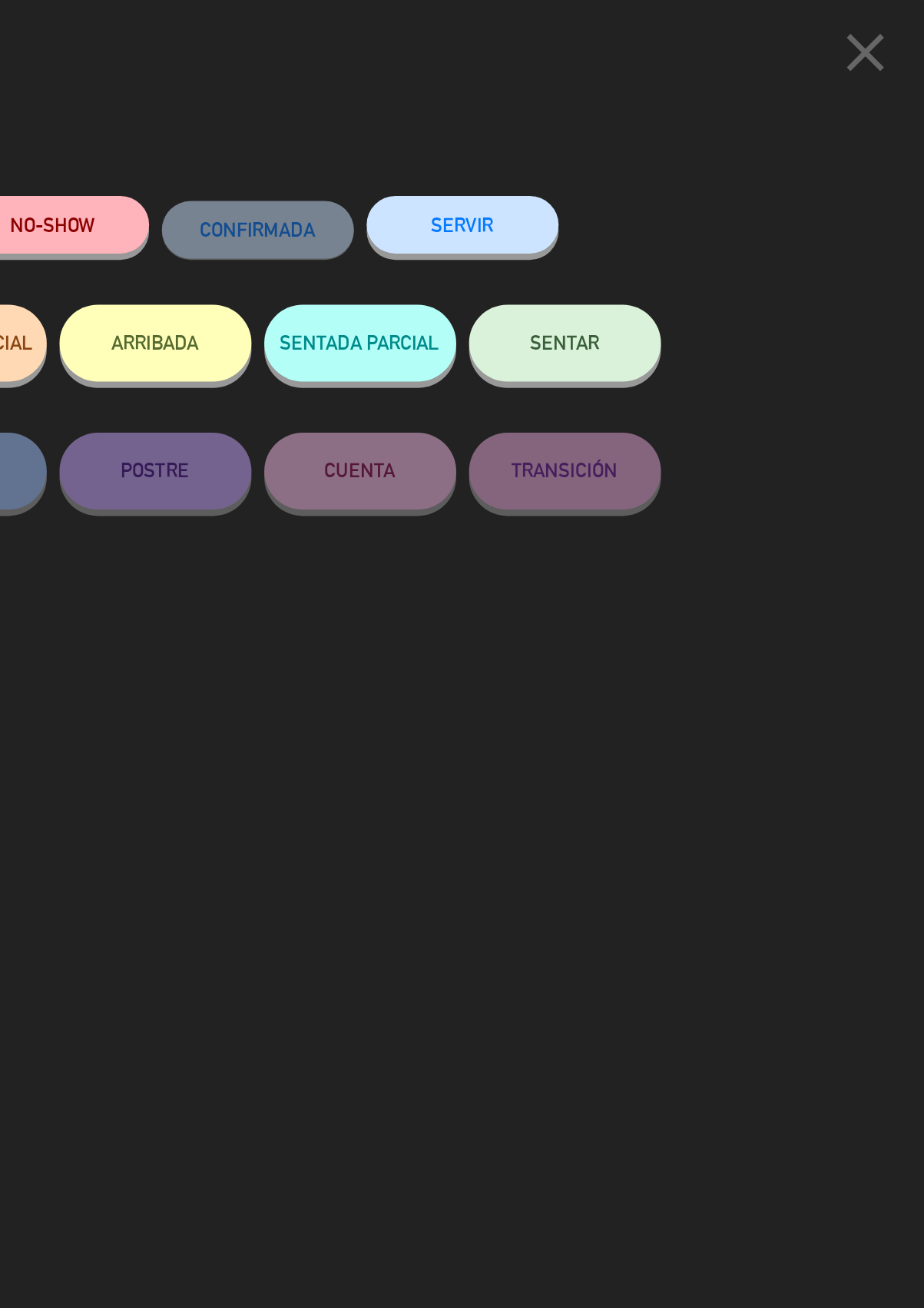
click at [658, 132] on button "SERVIR" at bounding box center [646, 134] width 115 height 35
